Goal: Information Seeking & Learning: Learn about a topic

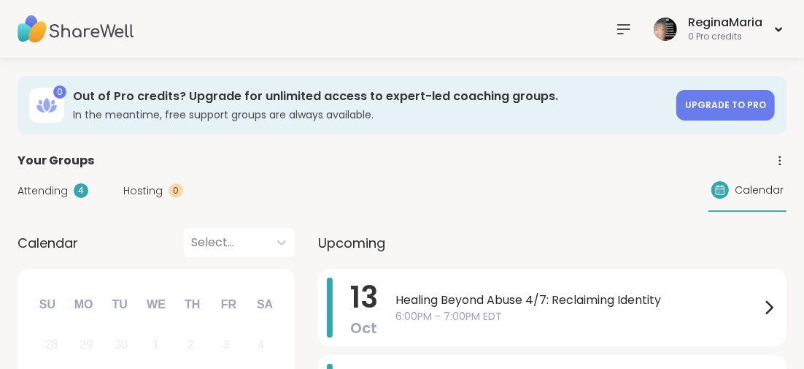
click at [621, 19] on nav at bounding box center [623, 29] width 29 height 29
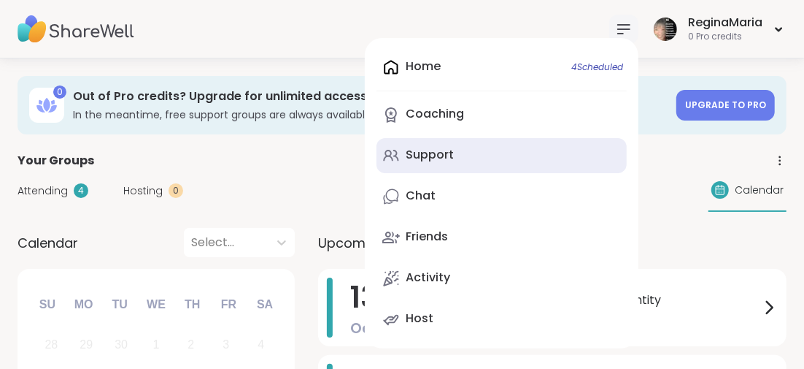
click at [423, 161] on div "Support" at bounding box center [430, 155] width 48 height 16
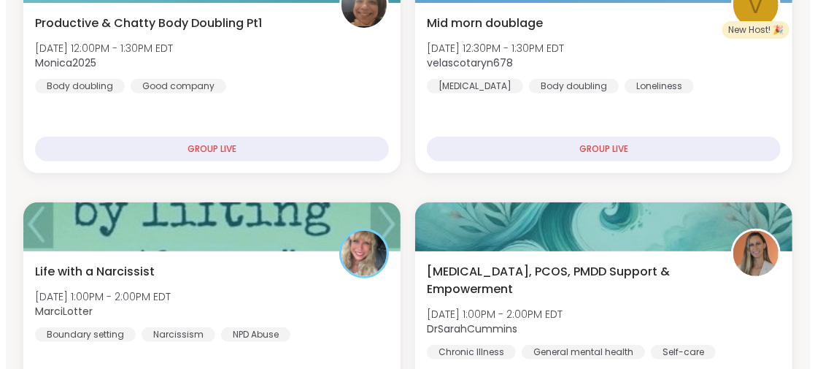
scroll to position [364, 0]
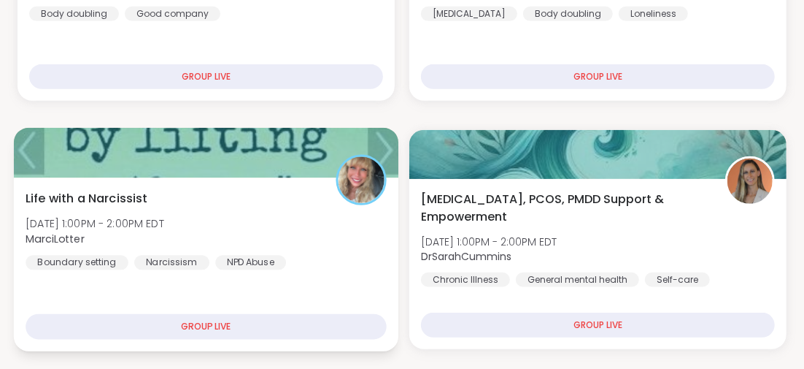
click at [128, 190] on span "Life with a Narcissist" at bounding box center [87, 198] width 122 height 18
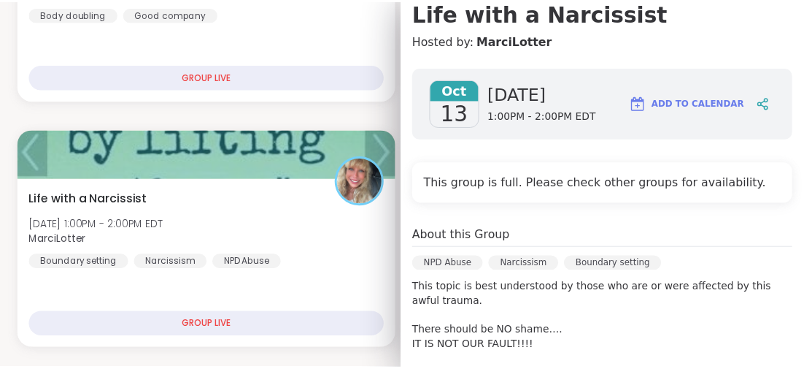
scroll to position [292, 0]
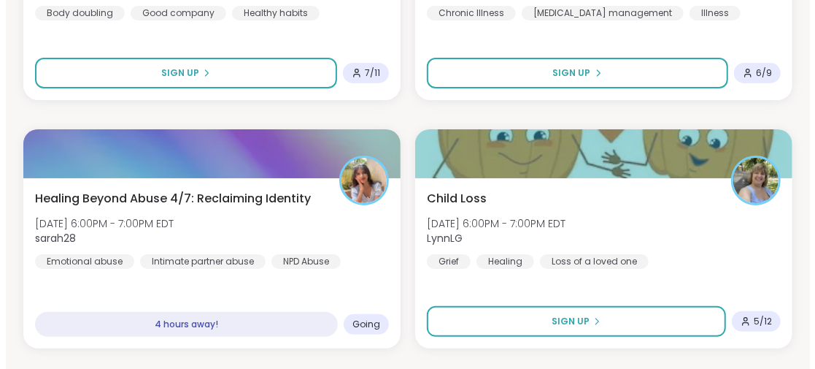
scroll to position [2919, 0]
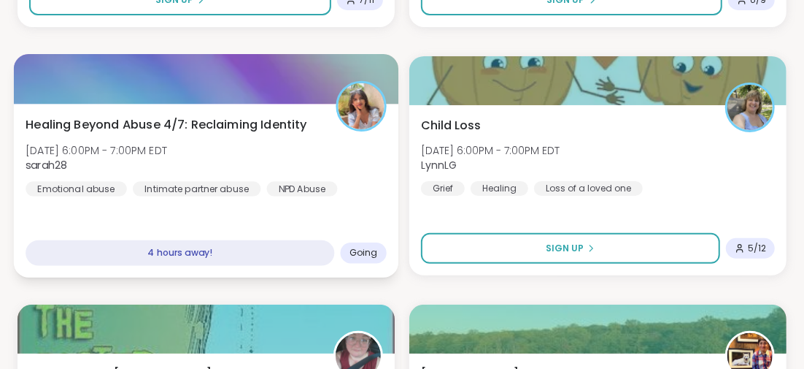
click at [216, 123] on span "Healing Beyond Abuse 4/7: Reclaiming Identity" at bounding box center [167, 124] width 282 height 18
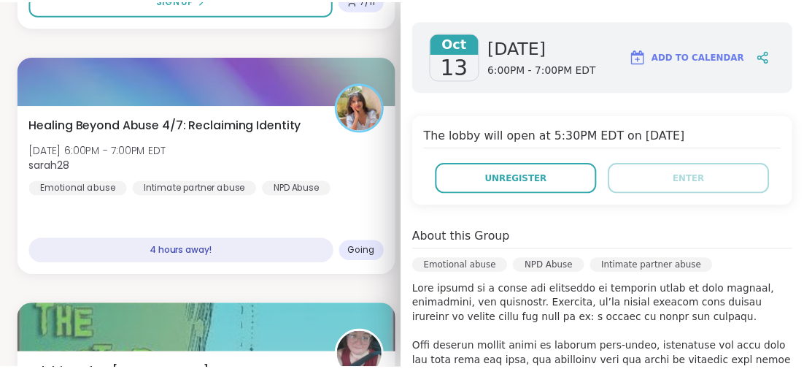
scroll to position [146, 0]
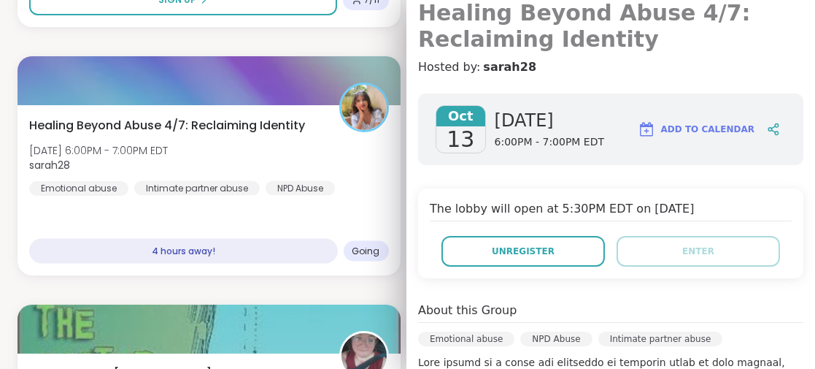
click at [563, 43] on h3 "Healing Beyond Abuse 4/7: Reclaiming Identity" at bounding box center [610, 26] width 385 height 53
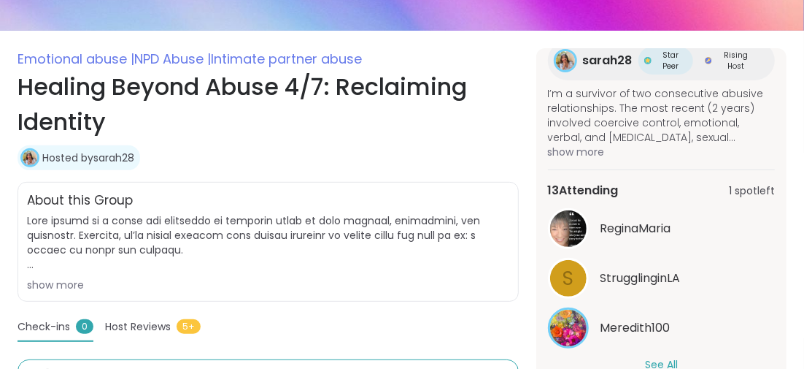
scroll to position [292, 0]
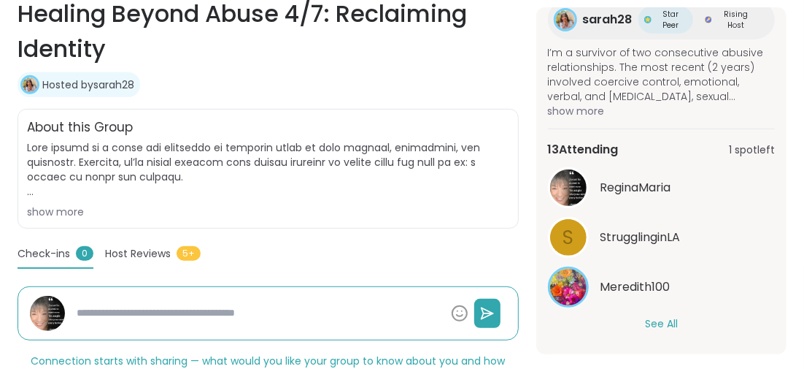
click at [663, 318] on button "See All" at bounding box center [661, 323] width 33 height 15
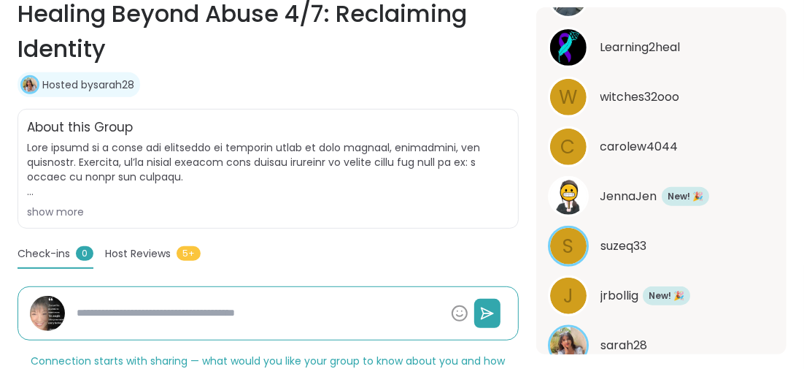
scroll to position [782, 0]
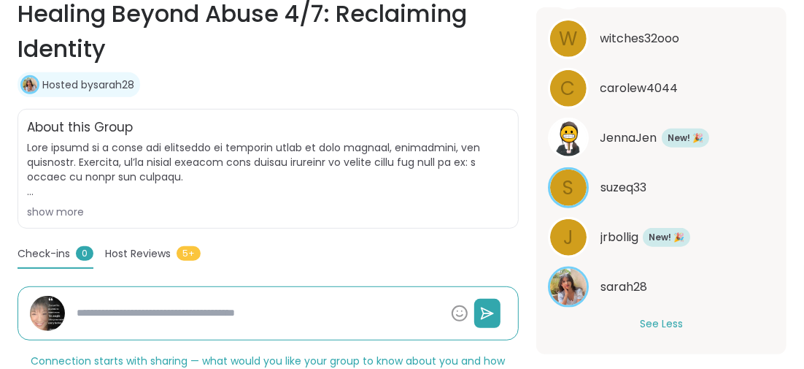
type textarea "*"
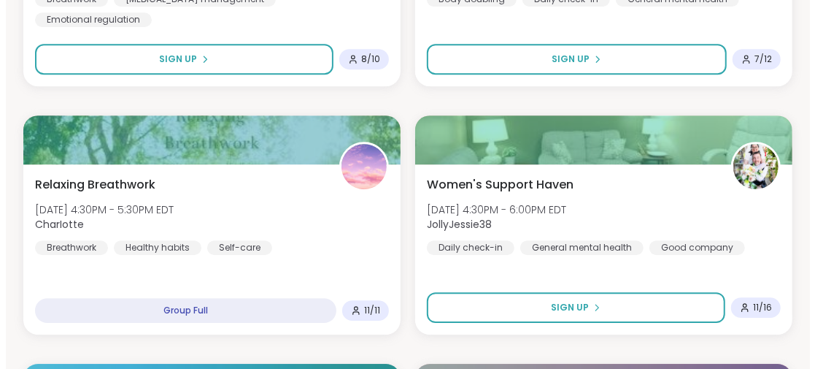
scroll to position [2189, 0]
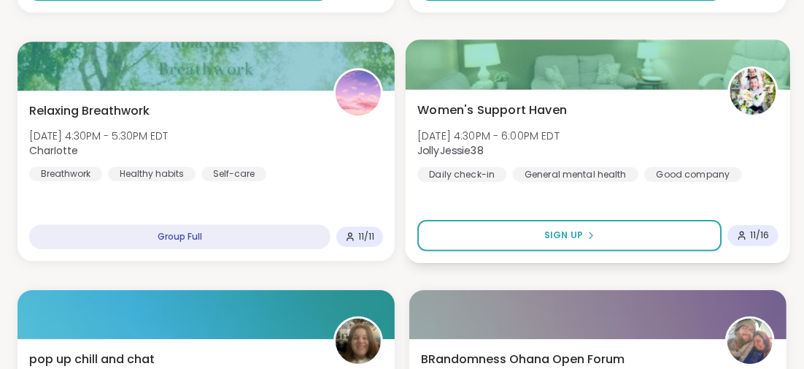
click at [491, 113] on span "Women's Support Haven" at bounding box center [492, 110] width 150 height 18
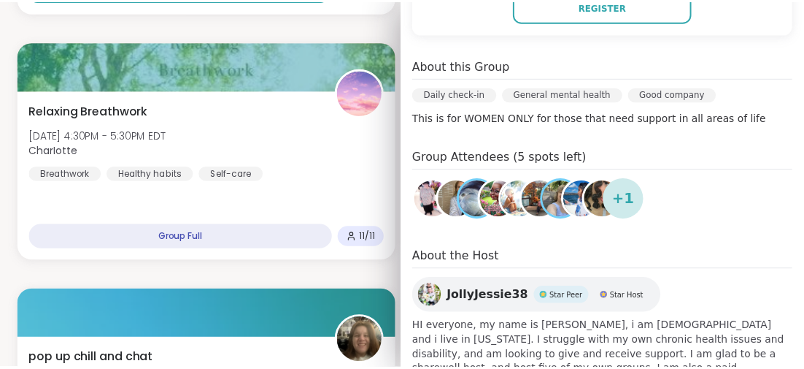
scroll to position [421, 0]
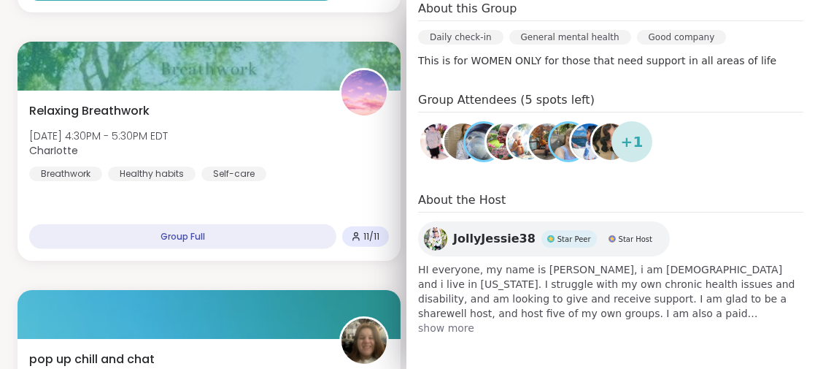
click at [431, 325] on span "show more" at bounding box center [610, 327] width 385 height 15
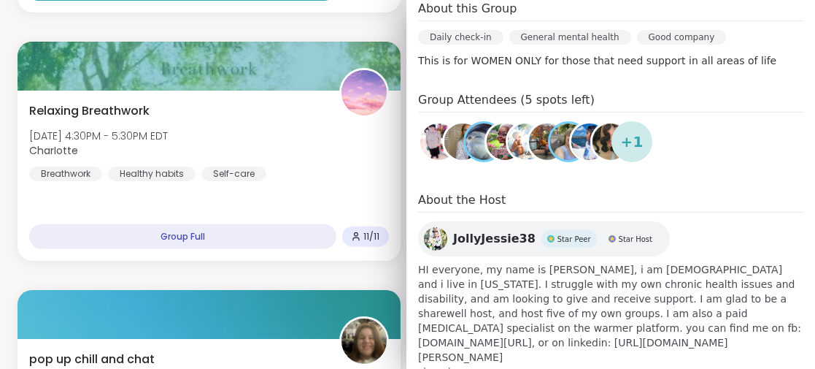
click at [247, 280] on div "Productive & Chatty Body Doubling Pt1 [DATE] 12:00PM - 1:30PM EDT Monica2025 Bo…" at bounding box center [408, 275] width 780 height 4437
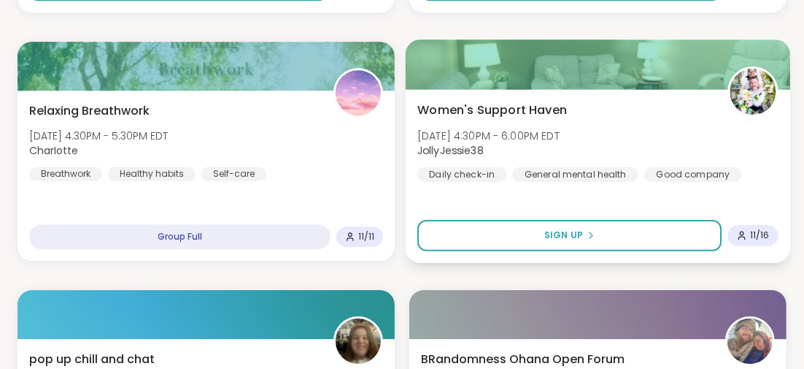
click at [535, 115] on span "Women's Support Haven" at bounding box center [492, 110] width 150 height 18
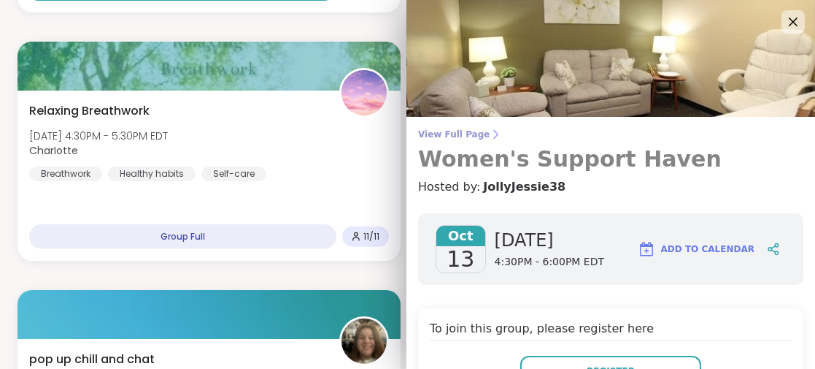
click at [593, 163] on h3 "Women's Support Haven" at bounding box center [610, 159] width 385 height 26
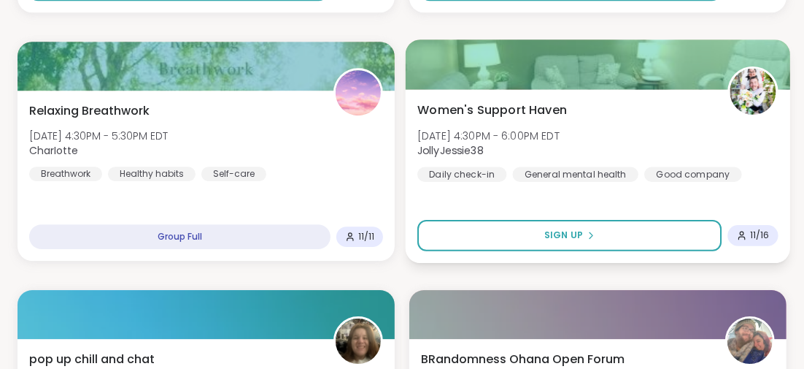
scroll to position [2262, 0]
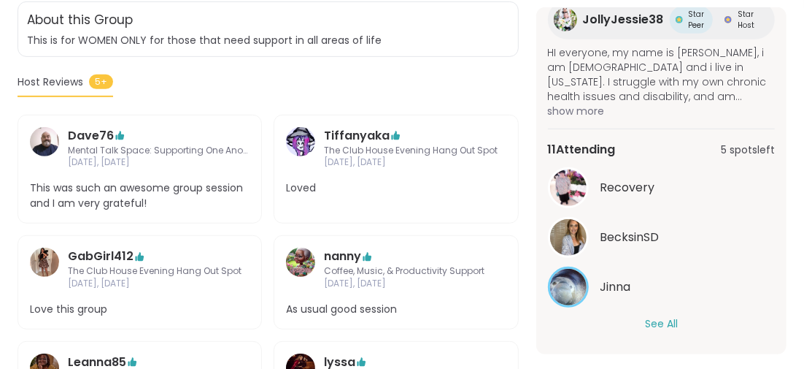
scroll to position [438, 0]
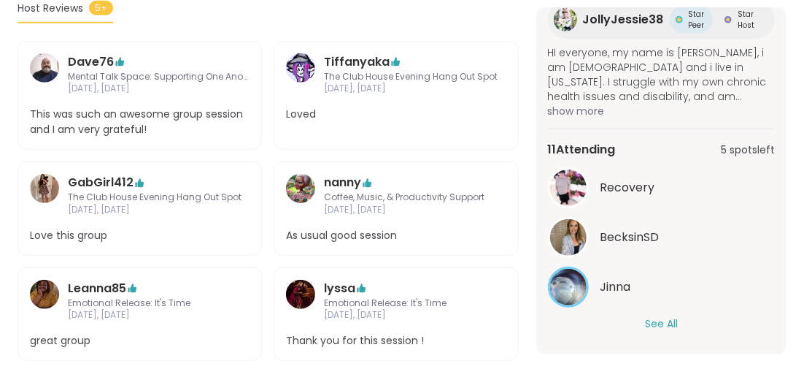
click at [654, 316] on button "See All" at bounding box center [661, 323] width 33 height 15
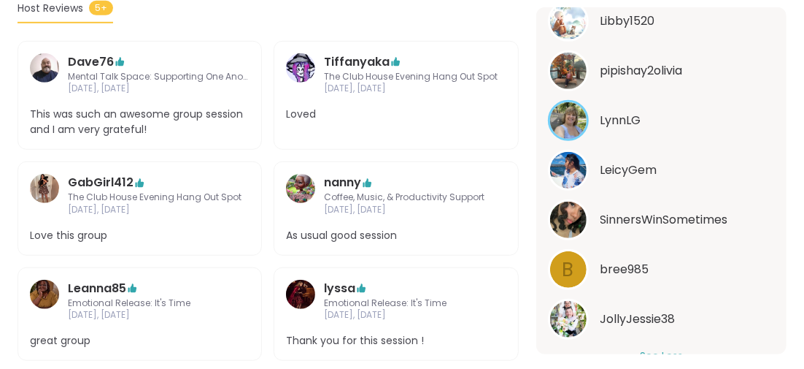
scroll to position [615, 0]
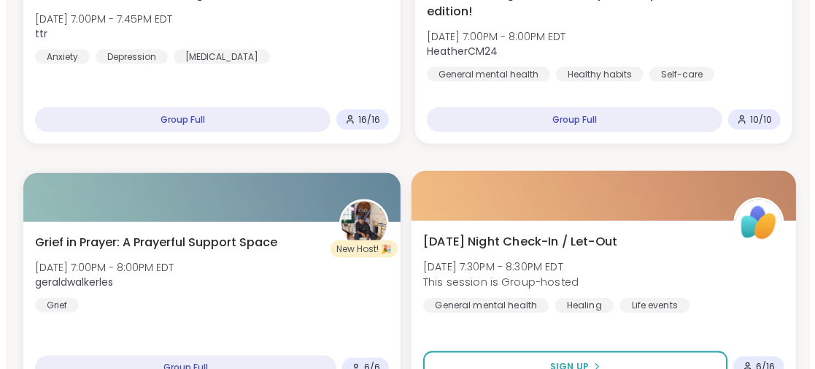
scroll to position [3649, 0]
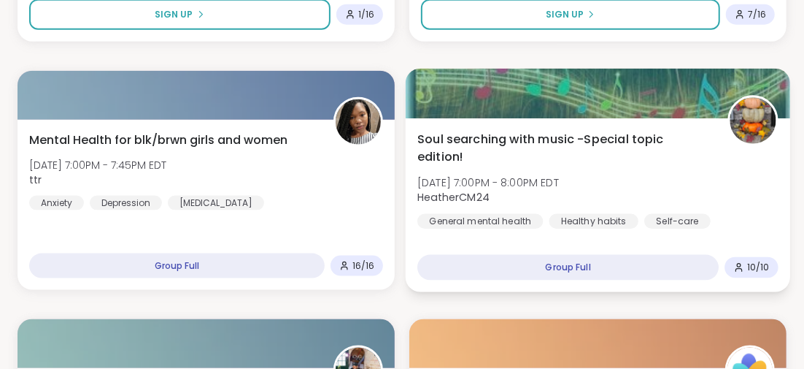
click at [495, 143] on span "Soul searching with music -Special topic edition!" at bounding box center [564, 148] width 294 height 36
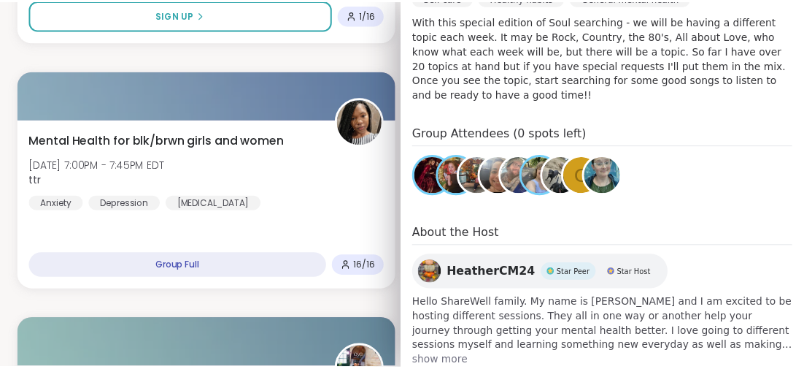
scroll to position [458, 0]
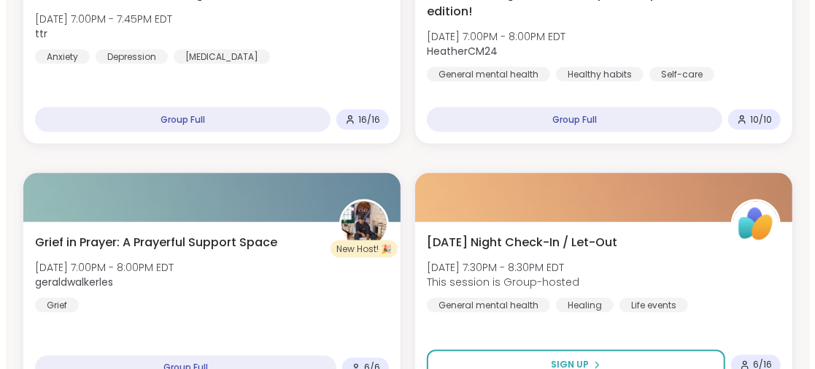
scroll to position [3867, 0]
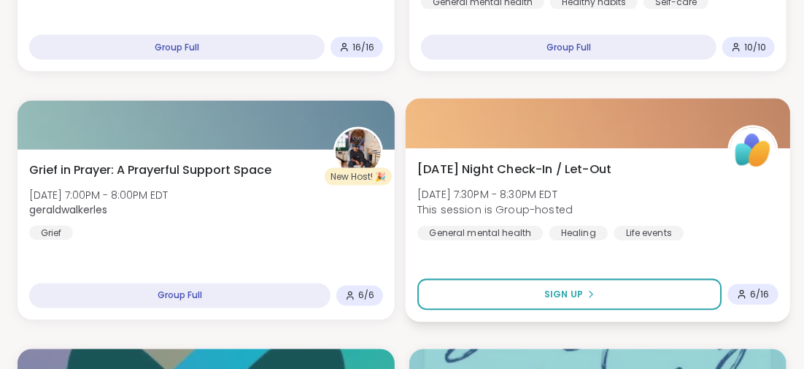
click at [510, 171] on span "[DATE] Night Check-In / Let-Out" at bounding box center [514, 169] width 194 height 18
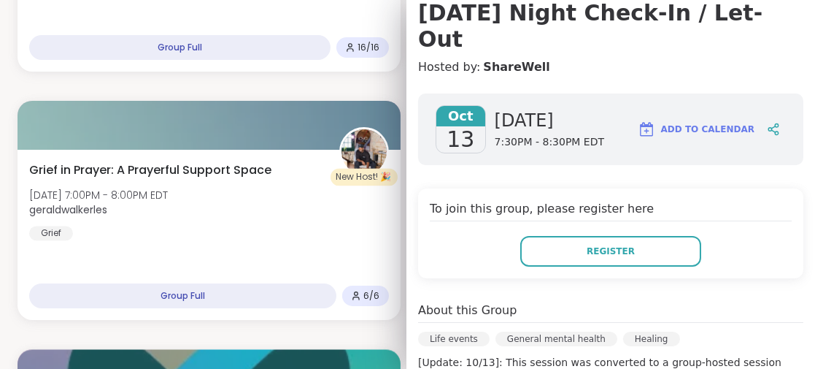
scroll to position [364, 0]
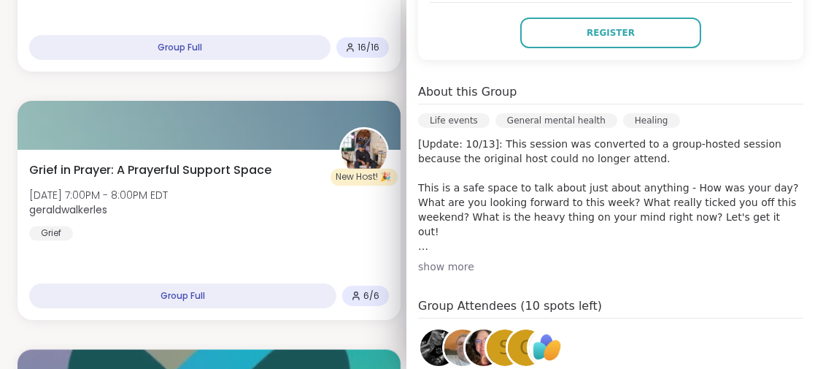
click at [425, 329] on img at bounding box center [438, 347] width 36 height 36
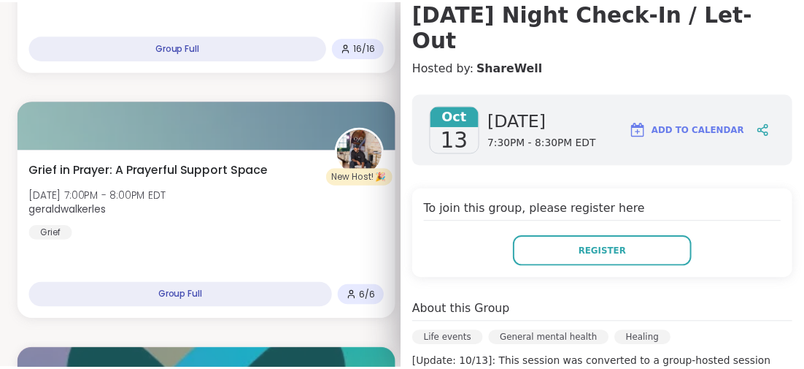
scroll to position [0, 0]
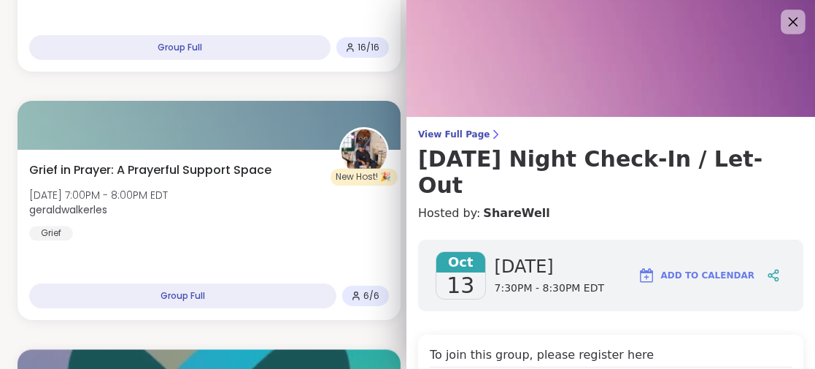
click at [784, 23] on icon at bounding box center [793, 21] width 18 height 18
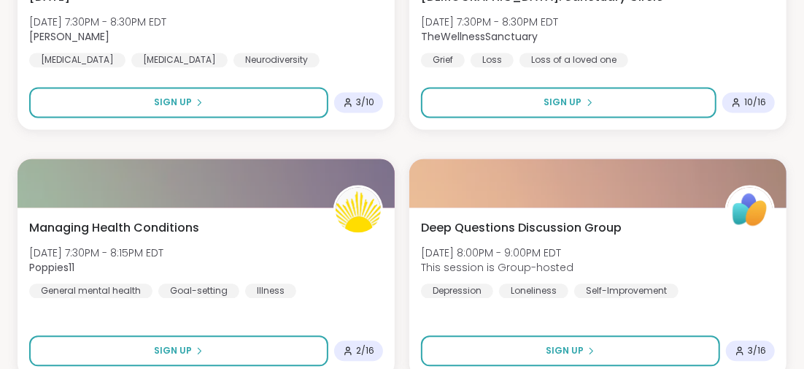
scroll to position [4374, 0]
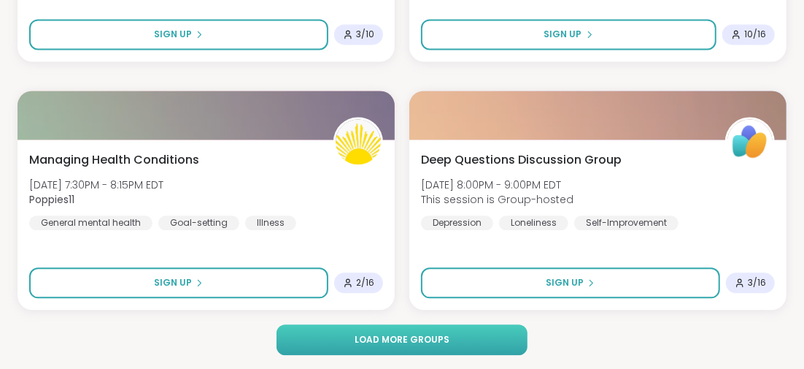
click at [452, 331] on button "Load more groups" at bounding box center [402, 339] width 250 height 31
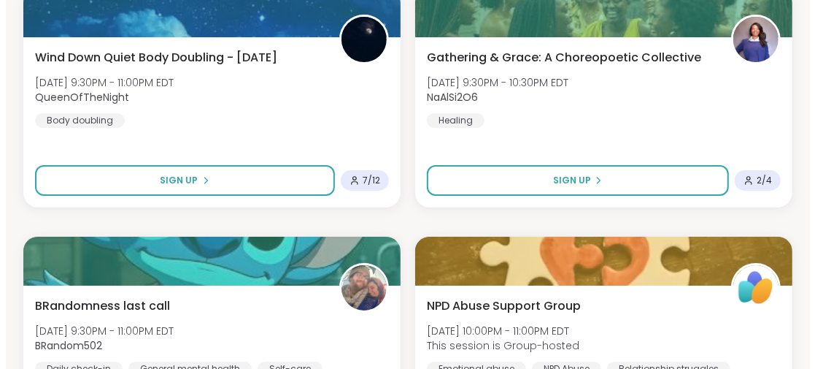
scroll to position [5541, 0]
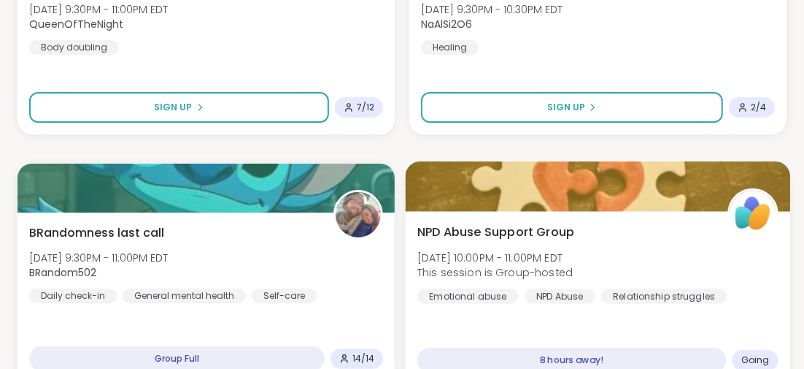
click at [479, 236] on span "NPD Abuse Support Group" at bounding box center [495, 232] width 157 height 18
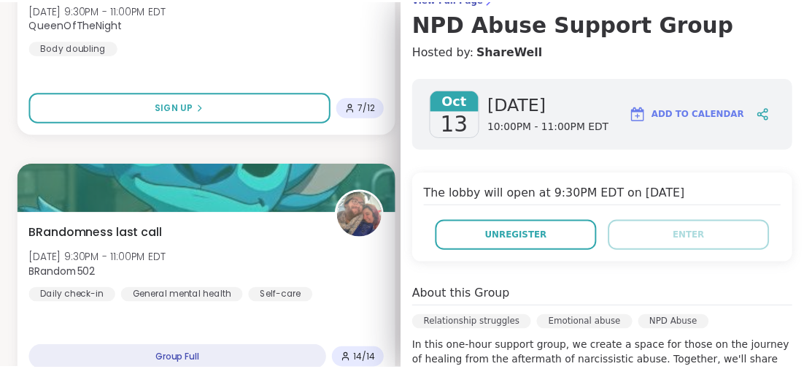
scroll to position [0, 0]
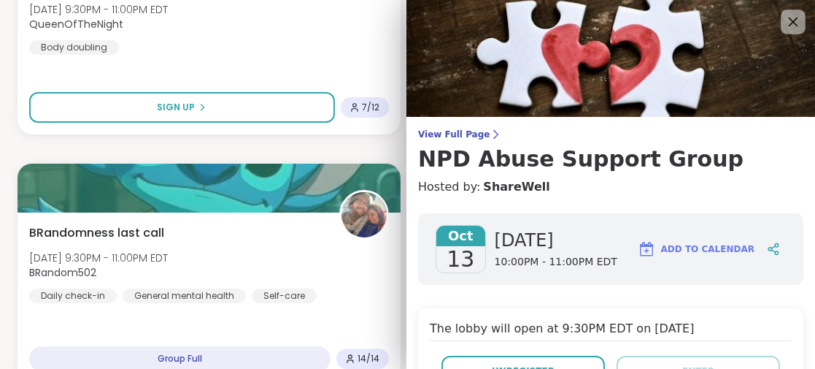
click at [784, 21] on icon at bounding box center [793, 21] width 18 height 18
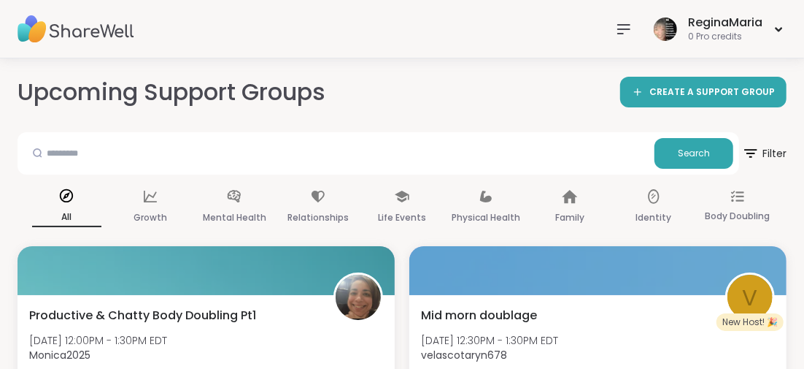
click at [618, 31] on icon at bounding box center [624, 29] width 18 height 18
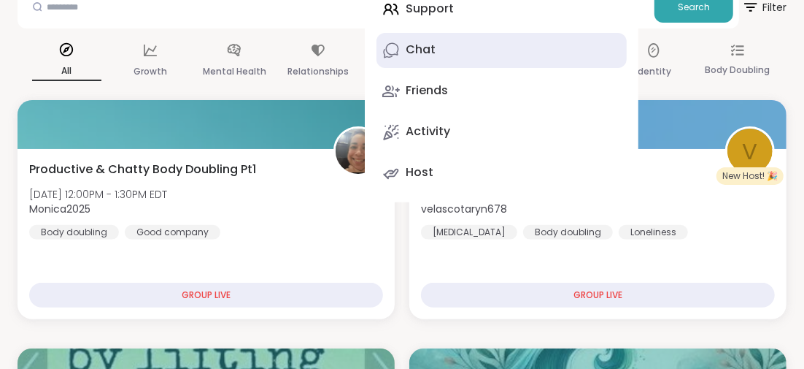
scroll to position [72, 0]
